Goal: Transaction & Acquisition: Download file/media

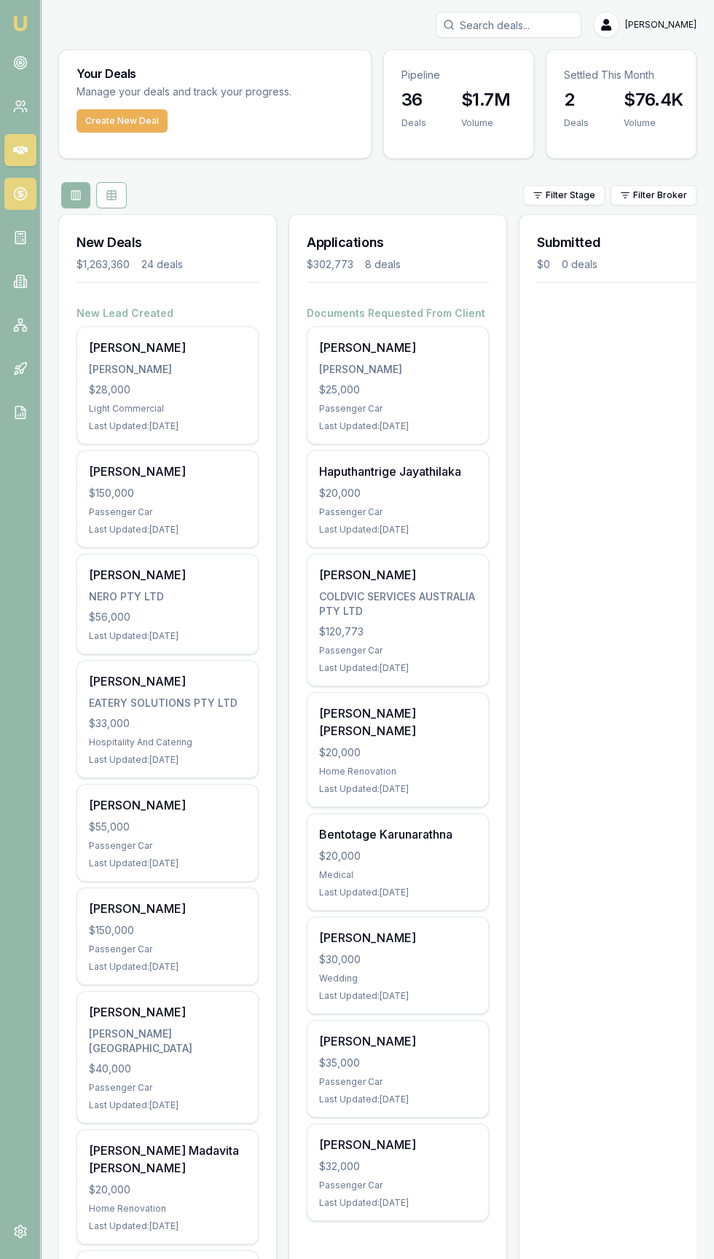
click at [20, 194] on icon at bounding box center [20, 193] width 0 height 7
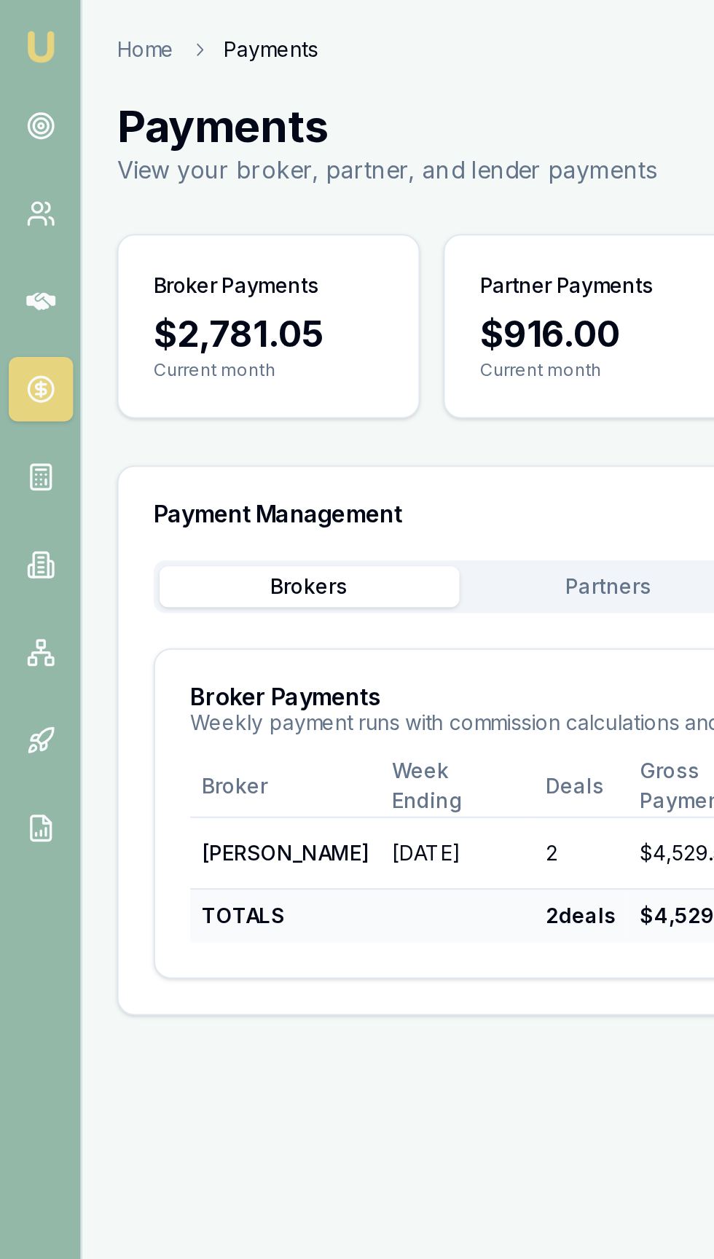
click at [315, 271] on html "Emu Broker Home Payments [PERSON_NAME] Toggle Menu Payments View your broker, p…" at bounding box center [357, 629] width 714 height 1259
click at [304, 295] on html "Emu Broker Home Payments [PERSON_NAME] Toggle Menu Payments View your broker, p…" at bounding box center [357, 629] width 714 height 1259
click at [271, 425] on html "Emu Broker Home Payments [PERSON_NAME] Toggle Menu Payments View your broker, p…" at bounding box center [357, 629] width 714 height 1259
click at [293, 297] on html "Emu Broker Home Payments [PERSON_NAME] Toggle Menu Payments View your broker, p…" at bounding box center [357, 629] width 714 height 1259
click at [272, 424] on html "Emu Broker Home Payments [PERSON_NAME] Toggle Menu Payments View your broker, p…" at bounding box center [357, 629] width 714 height 1259
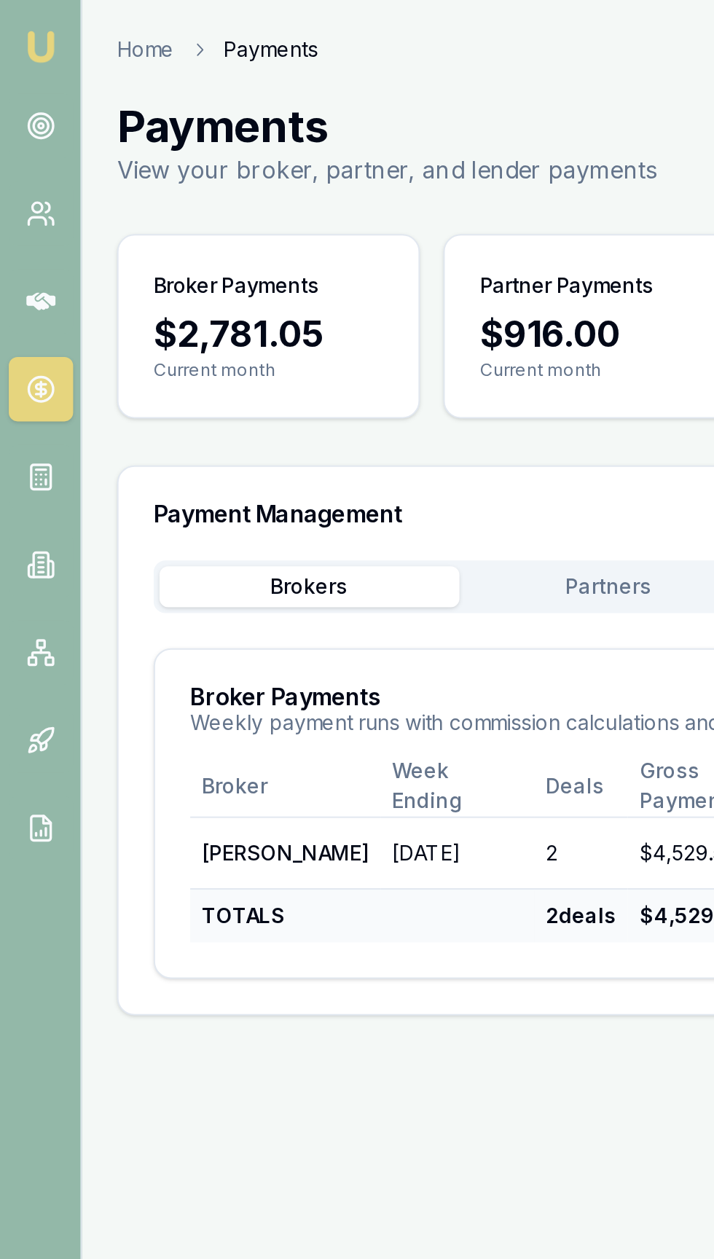
click at [293, 420] on html "Emu Broker Home Payments [PERSON_NAME] Toggle Menu Payments View your broker, p…" at bounding box center [357, 629] width 714 height 1259
click at [271, 425] on html "Emu Broker Home Payments [PERSON_NAME] Toggle Menu Payments View your broker, p…" at bounding box center [357, 629] width 714 height 1259
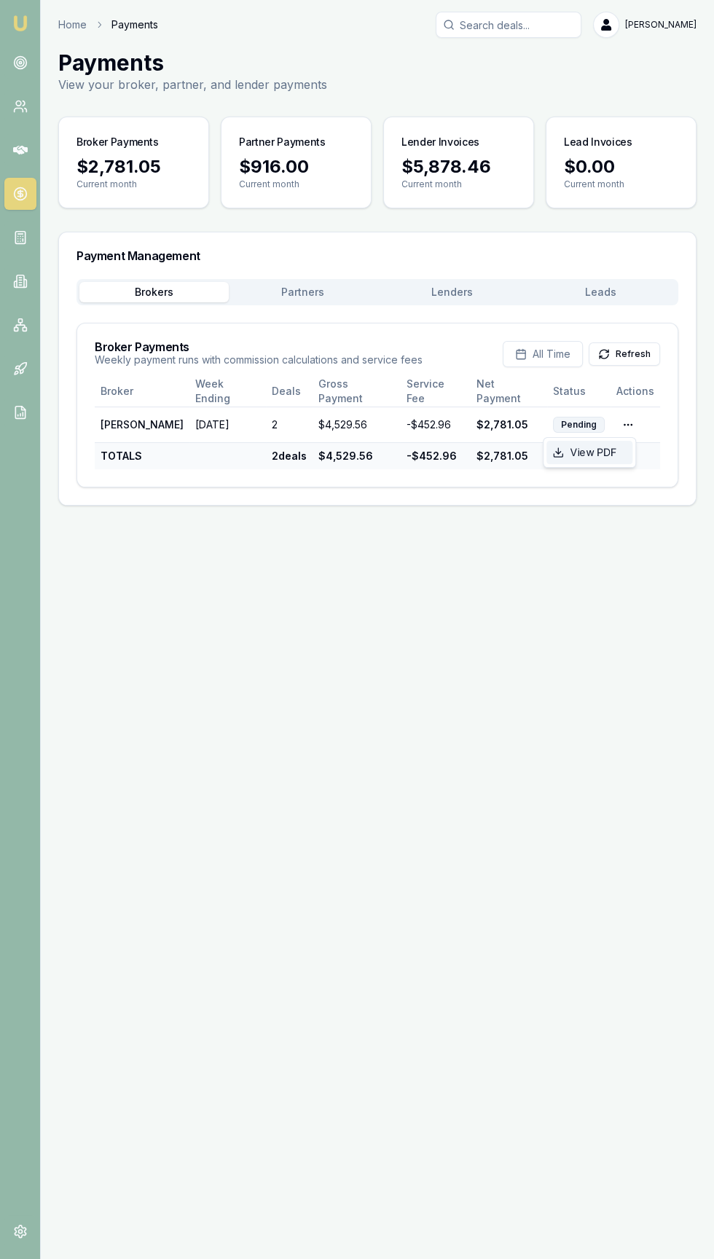
click at [600, 457] on div "View PDF" at bounding box center [589, 452] width 86 height 23
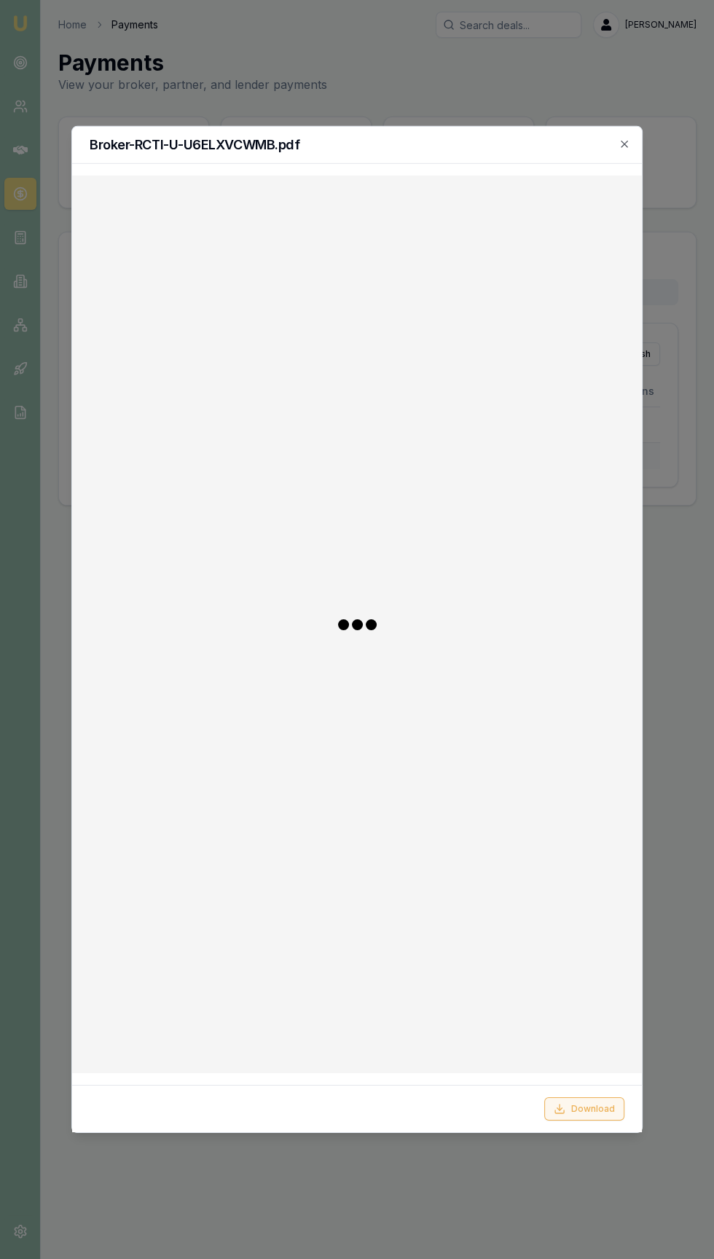
click at [619, 1121] on button "Download" at bounding box center [584, 1108] width 80 height 23
click at [581, 1121] on button "Download" at bounding box center [584, 1108] width 80 height 23
